Goal: Task Accomplishment & Management: Use online tool/utility

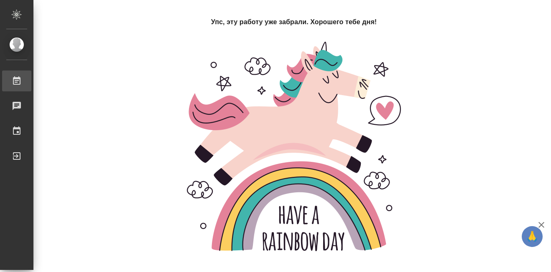
click at [17, 77] on div "Работы" at bounding box center [6, 81] width 21 height 13
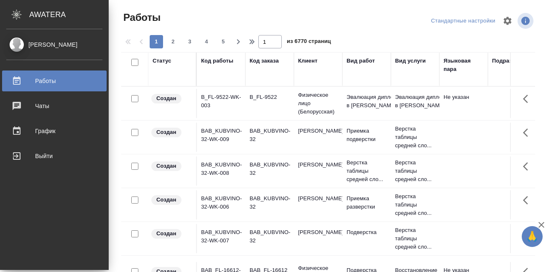
click at [201, 63] on div "Код работы" at bounding box center [217, 61] width 32 height 8
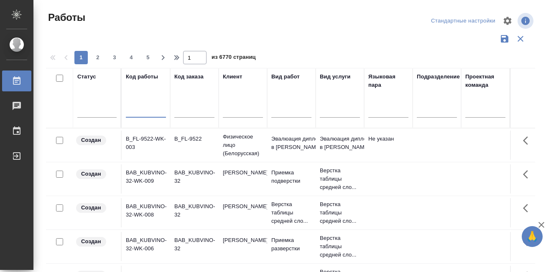
paste input "S_SNF-6918"
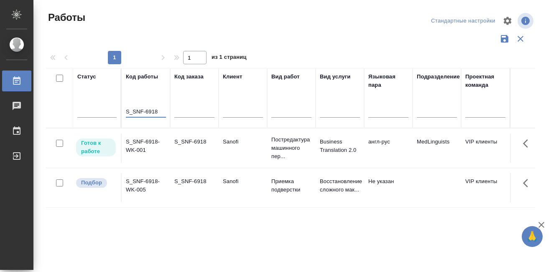
type input "S_SNF-6918"
click at [94, 149] on p "Готов к работе" at bounding box center [96, 147] width 30 height 17
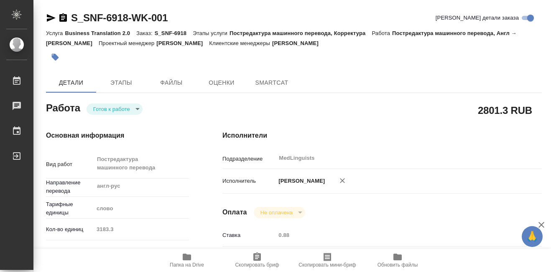
type textarea "x"
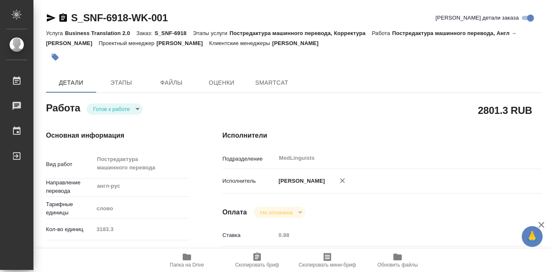
type textarea "x"
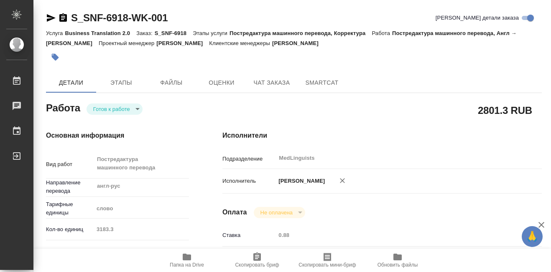
type textarea "x"
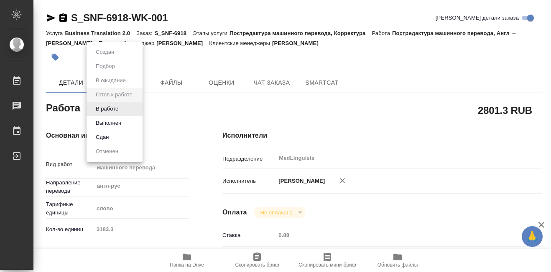
click at [139, 108] on body "🙏 .cls-1 fill:#fff; AWATERA Martynova Aleksandra Работы Чаты График Выйти S_SNF…" at bounding box center [275, 136] width 551 height 272
type textarea "x"
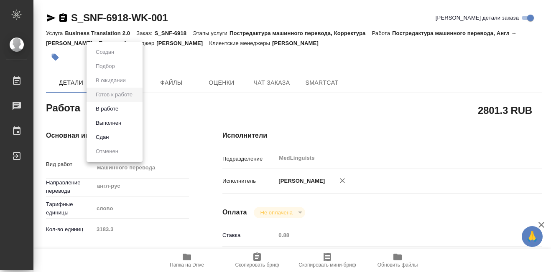
type textarea "x"
click at [112, 110] on button "В работе" at bounding box center [107, 108] width 28 height 9
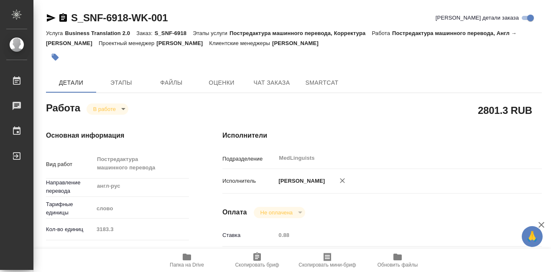
type textarea "x"
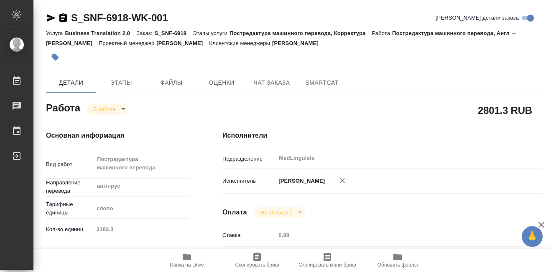
type textarea "x"
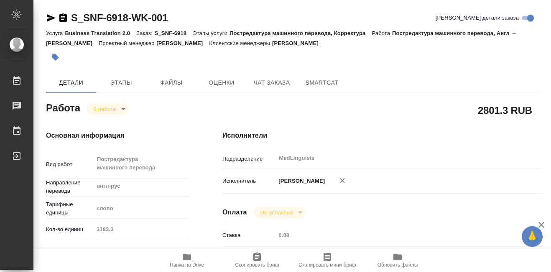
type textarea "x"
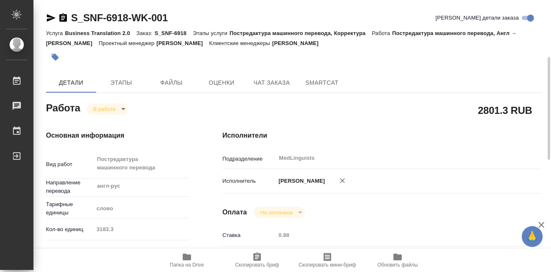
scroll to position [84, 0]
